Goal: Task Accomplishment & Management: Manage account settings

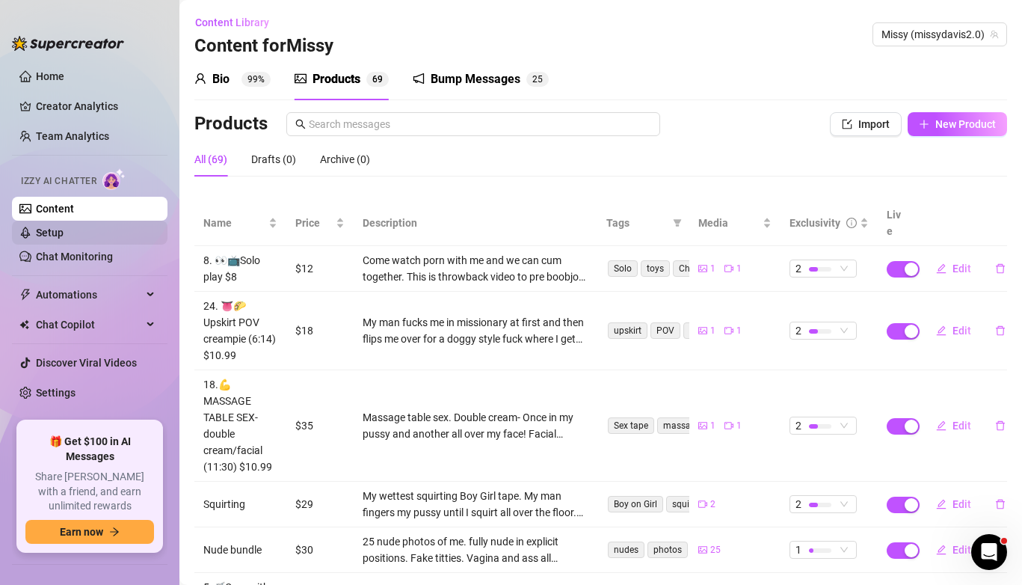
click at [64, 238] on link "Setup" at bounding box center [50, 233] width 28 height 12
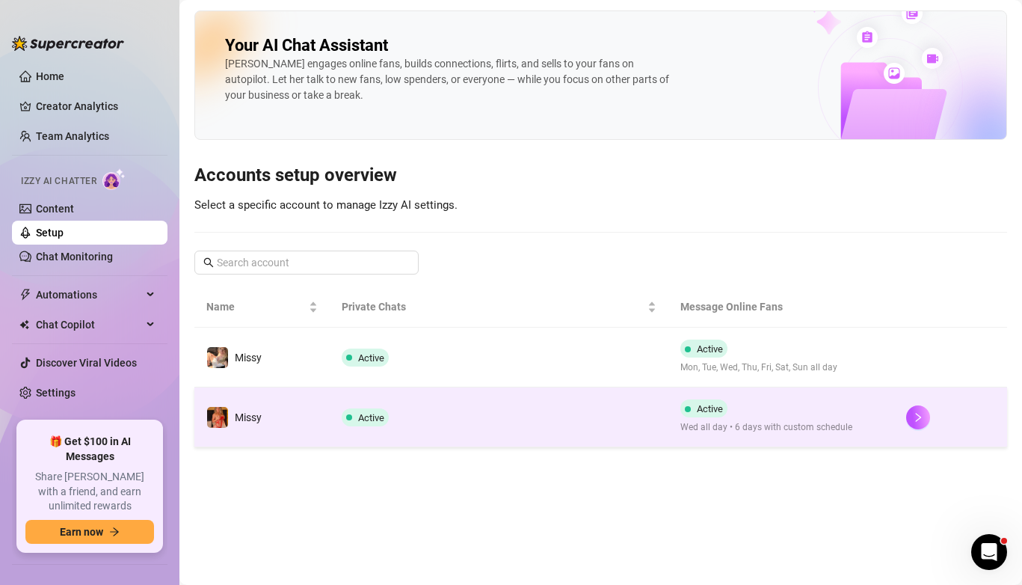
click at [472, 414] on td "Active" at bounding box center [499, 417] width 339 height 60
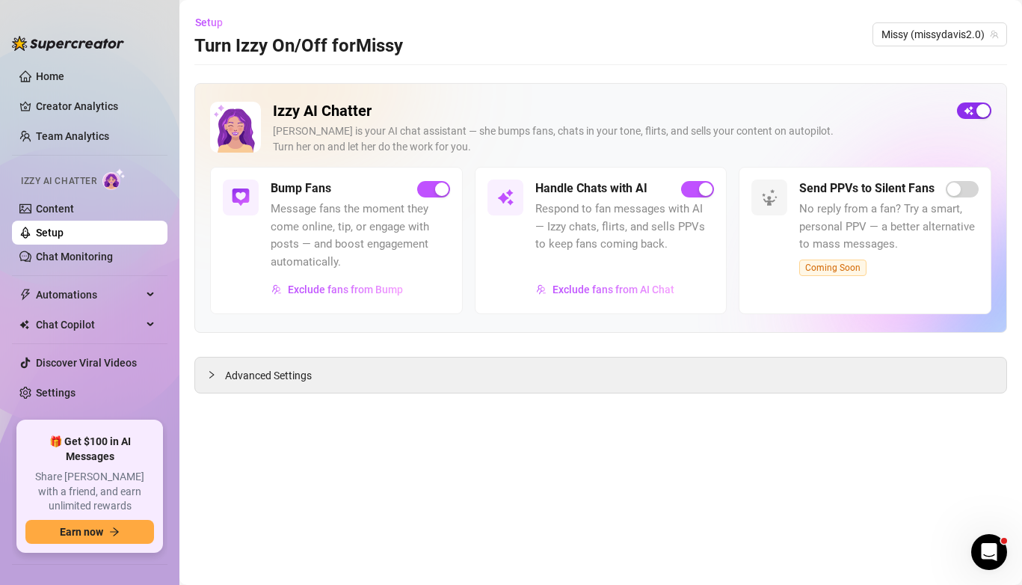
click at [964, 108] on span "button" at bounding box center [974, 110] width 34 height 16
